Goal: Task Accomplishment & Management: Use online tool/utility

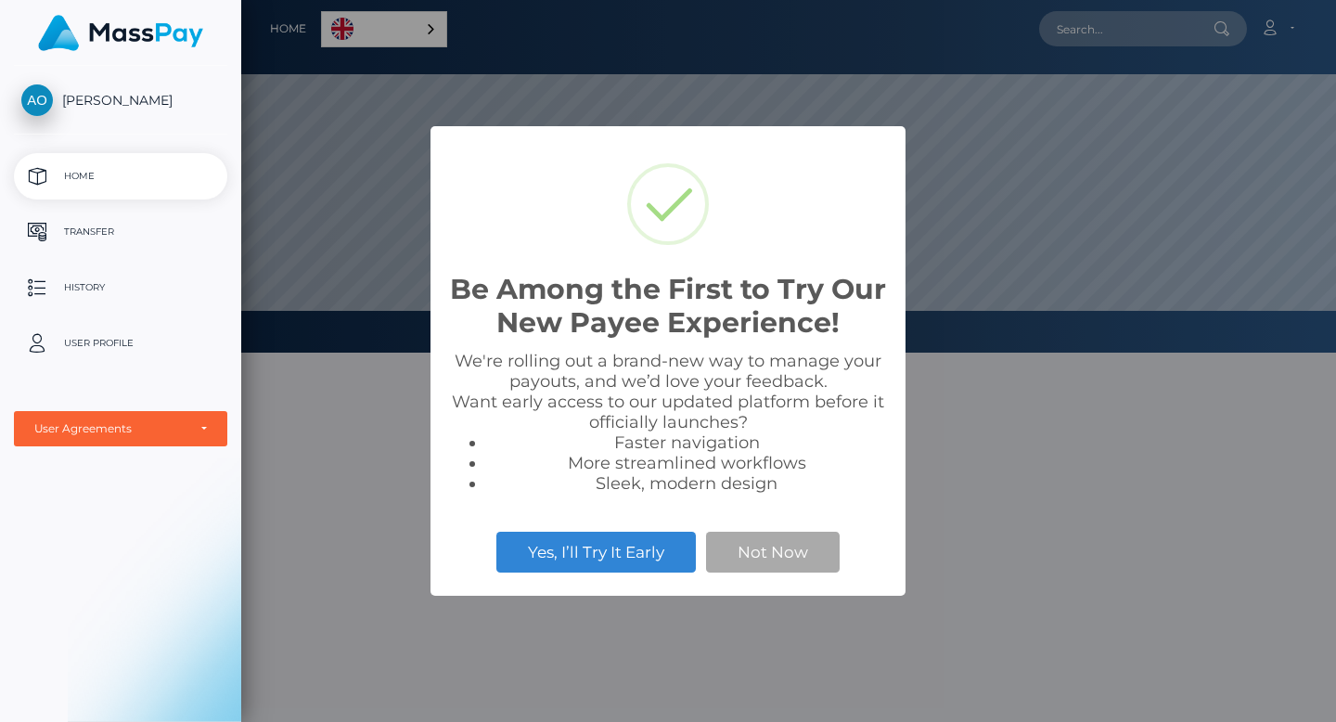
scroll to position [352, 1094]
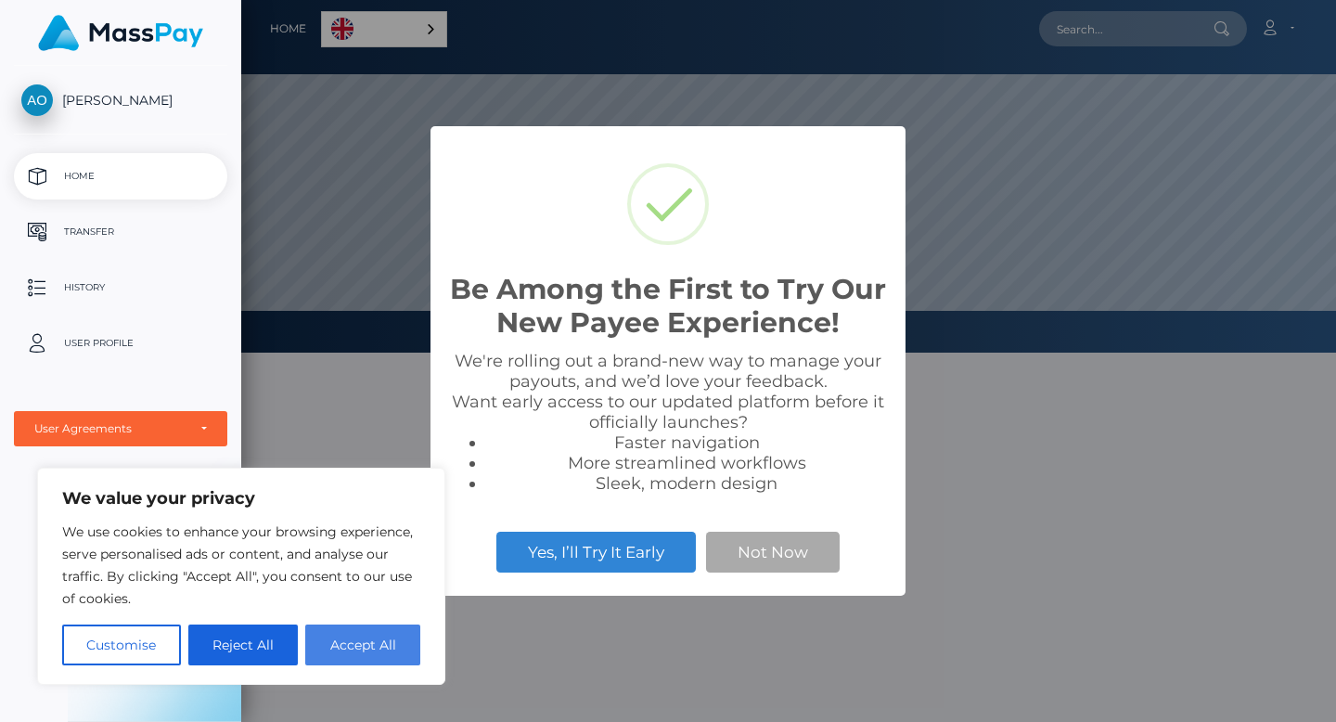
click at [368, 655] on button "Accept All" at bounding box center [362, 644] width 115 height 41
checkbox input "true"
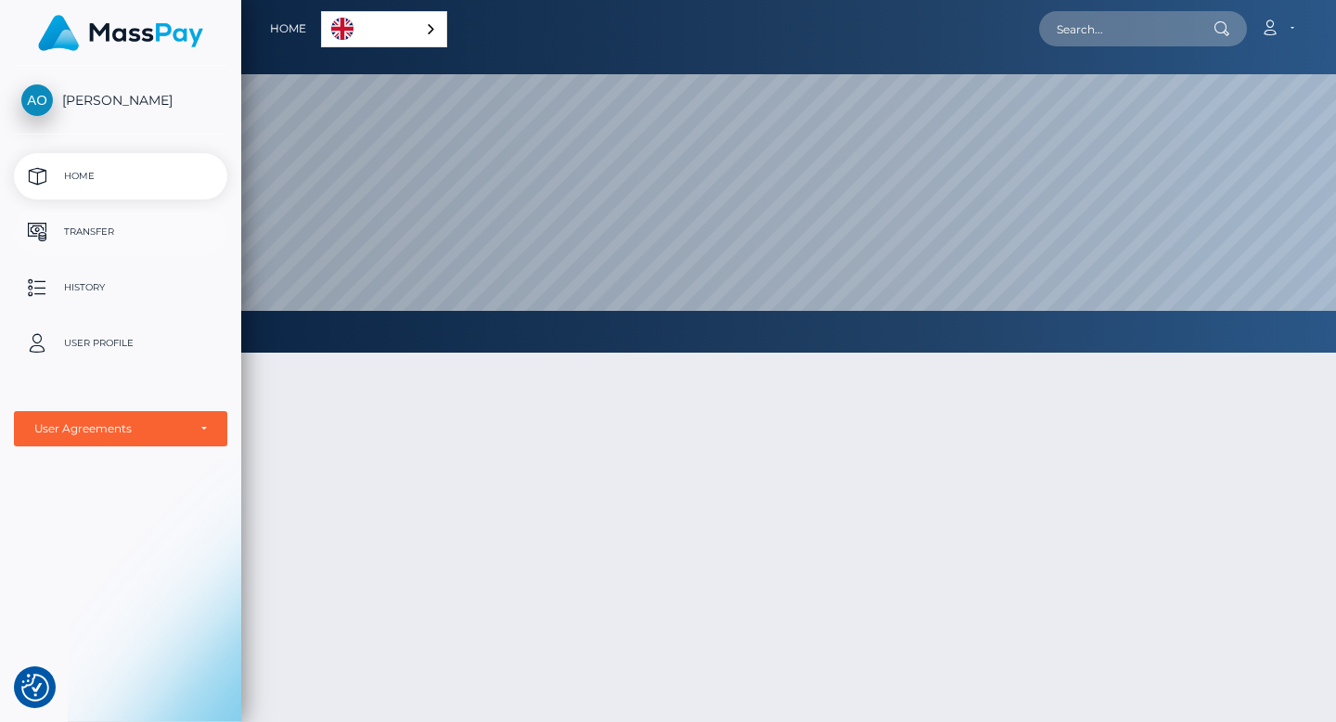
click at [175, 222] on p "Transfer" at bounding box center [120, 232] width 198 height 28
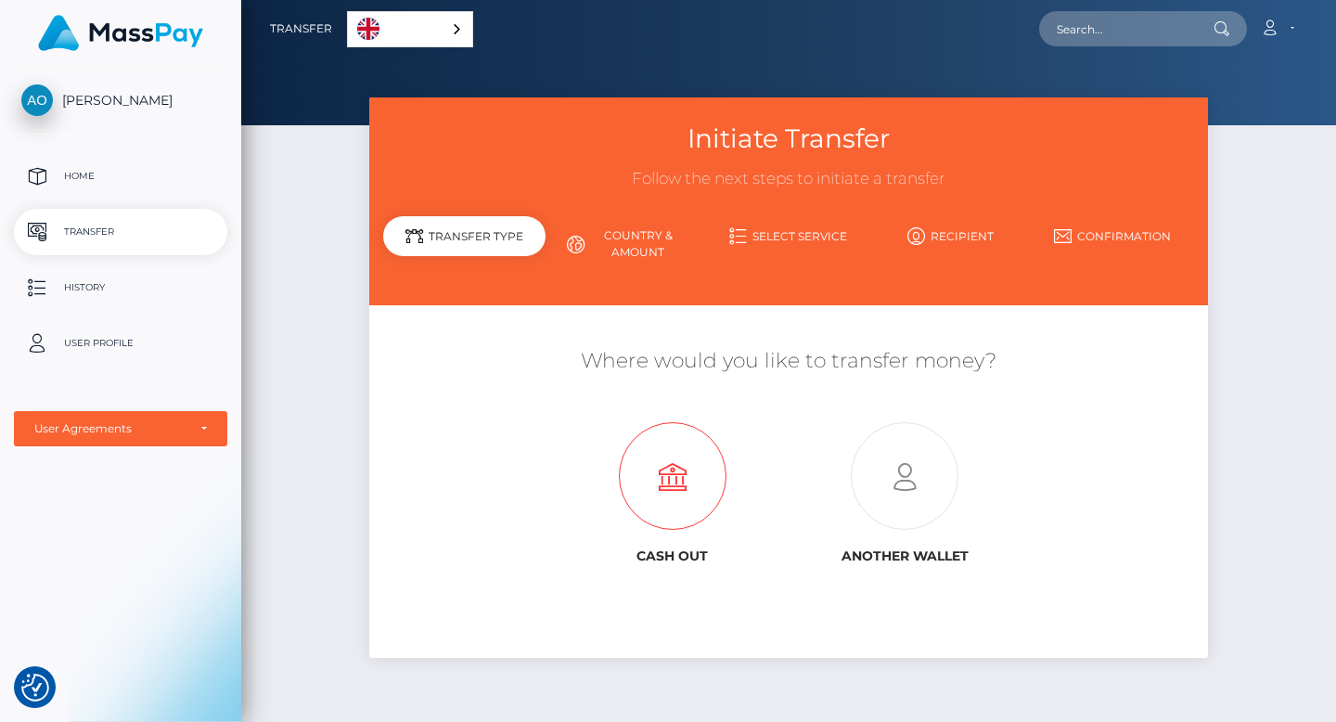
click at [656, 471] on icon at bounding box center [672, 477] width 233 height 108
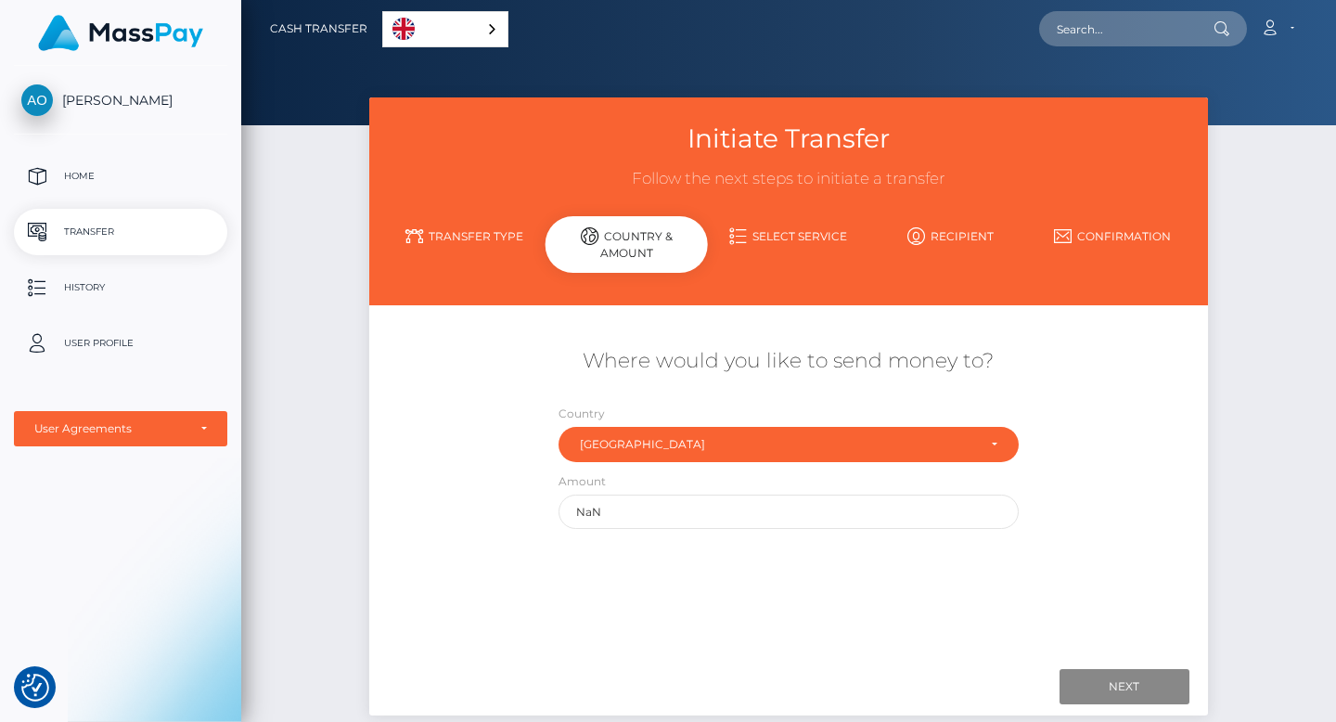
click at [188, 227] on p "Transfer" at bounding box center [120, 232] width 198 height 28
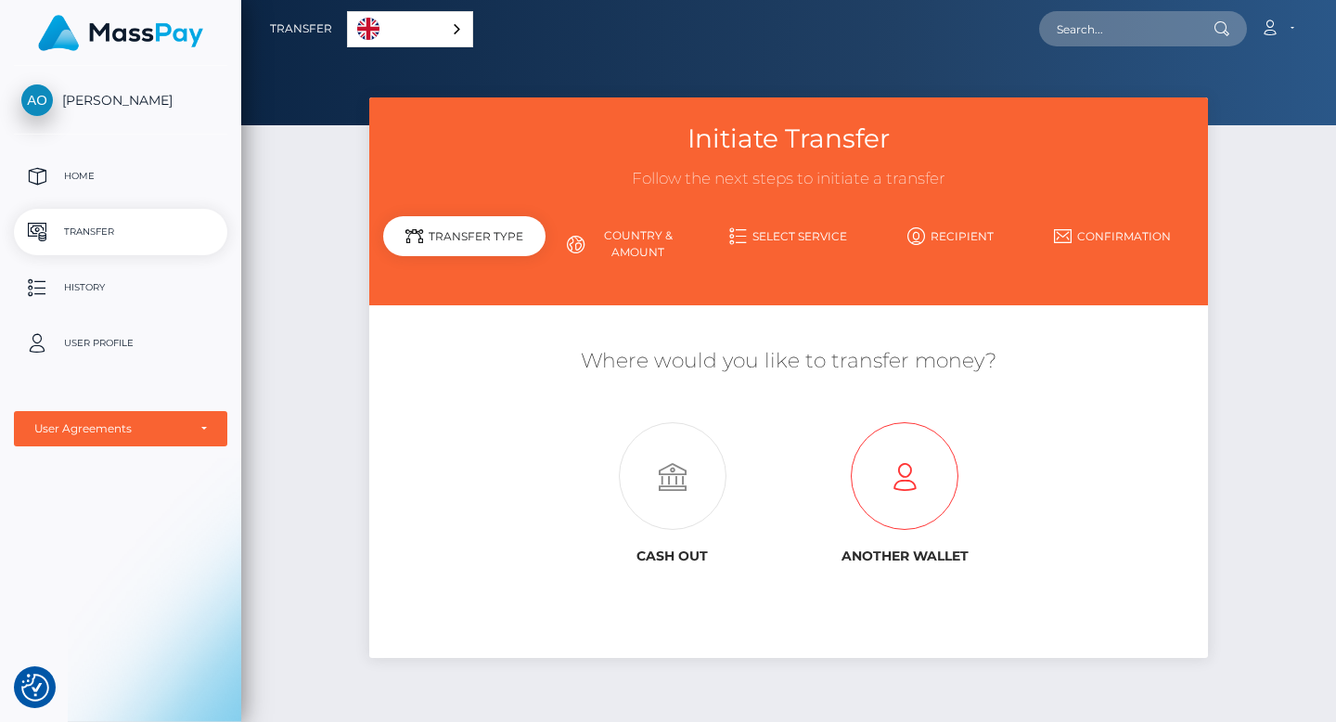
click at [902, 495] on icon at bounding box center [904, 477] width 233 height 108
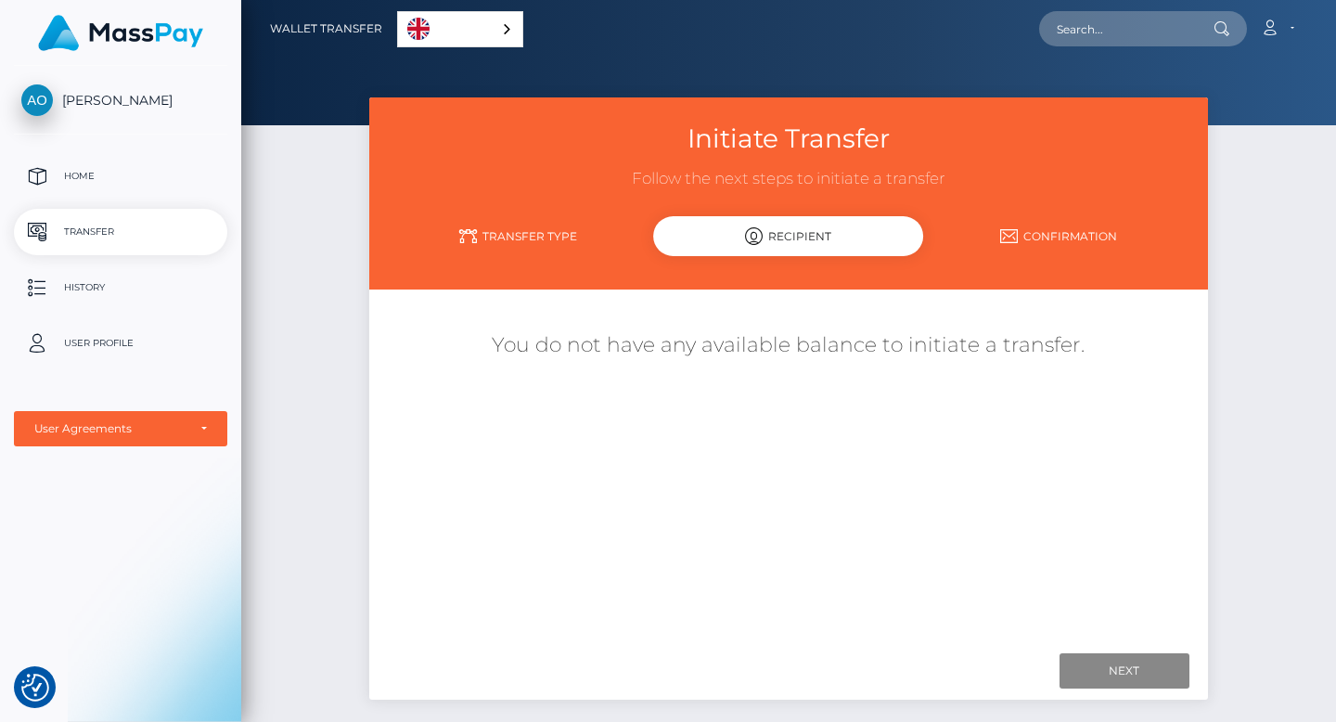
click at [381, 194] on div "Initiate Transfer Follow the next steps to initiate a transfer Transfer Type Re…" at bounding box center [788, 193] width 838 height 192
click at [324, 191] on div "Initiate Transfer Follow the next steps to initiate a transfer Transfer Type Re…" at bounding box center [788, 421] width 1094 height 648
click at [150, 154] on link "Home" at bounding box center [120, 176] width 213 height 46
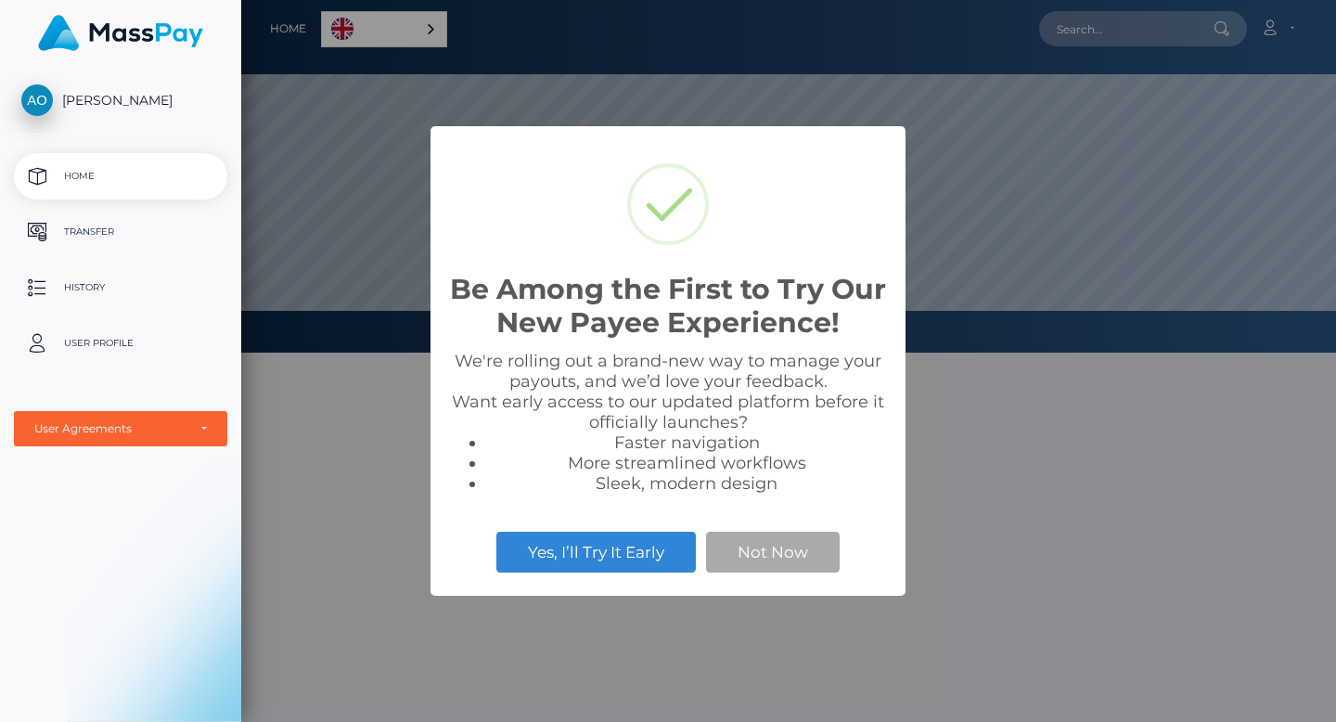
scroll to position [352, 1094]
